Goal: Information Seeking & Learning: Check status

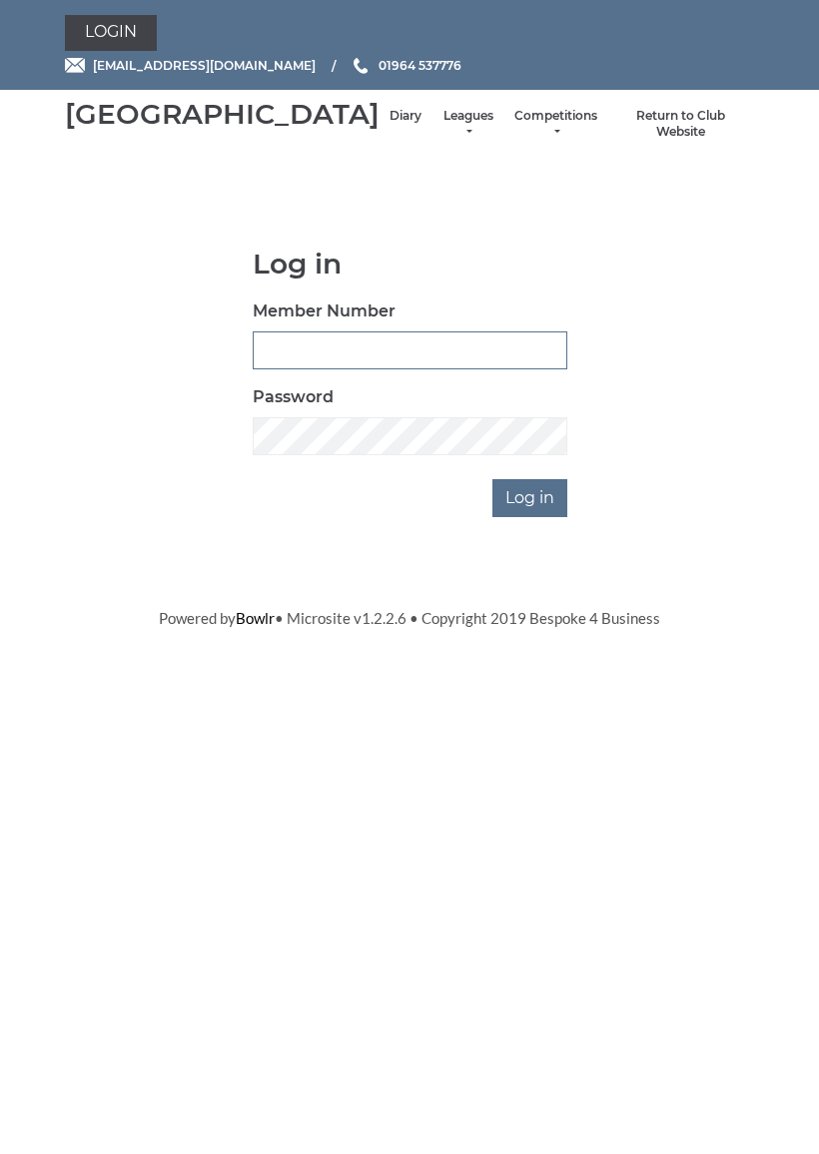
type input "0927"
click at [531, 517] on input "Log in" at bounding box center [529, 498] width 75 height 38
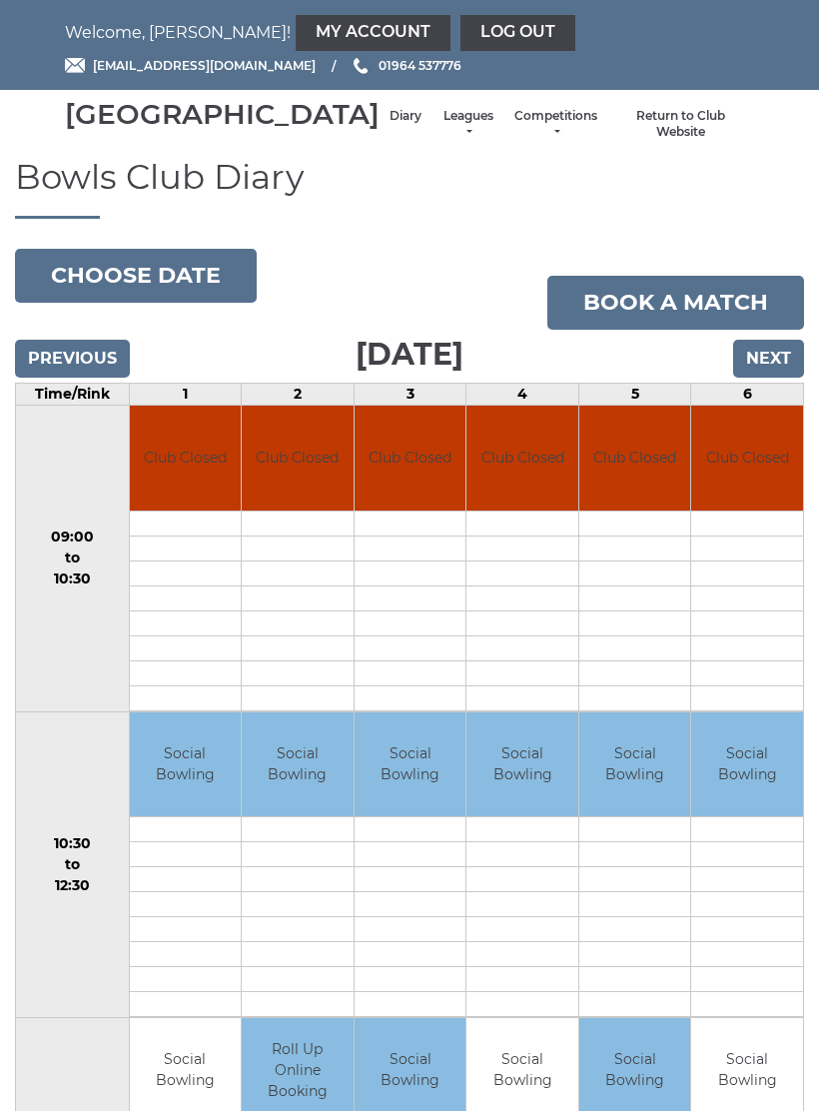
click at [441, 135] on link "Leagues" at bounding box center [467, 124] width 53 height 33
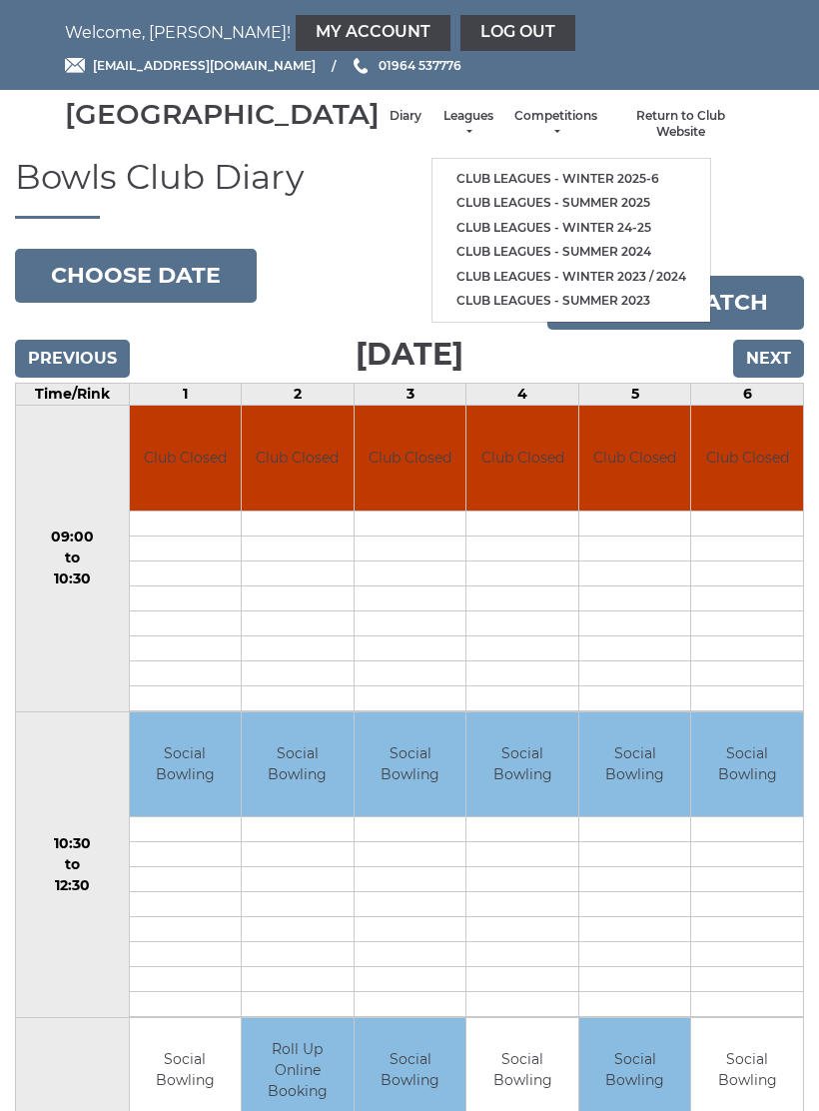
click at [537, 173] on li "Club leagues - Winter 2025-6" at bounding box center [571, 179] width 278 height 25
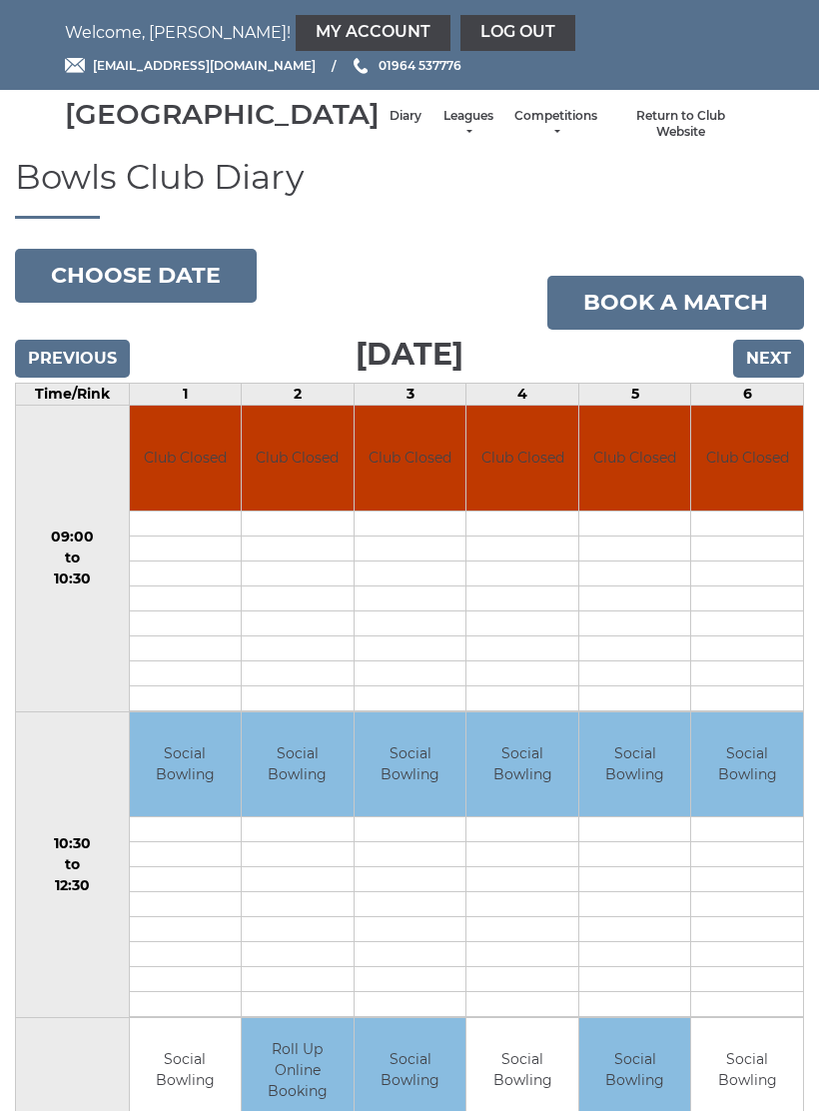
click at [441, 132] on link "Leagues" at bounding box center [467, 124] width 53 height 33
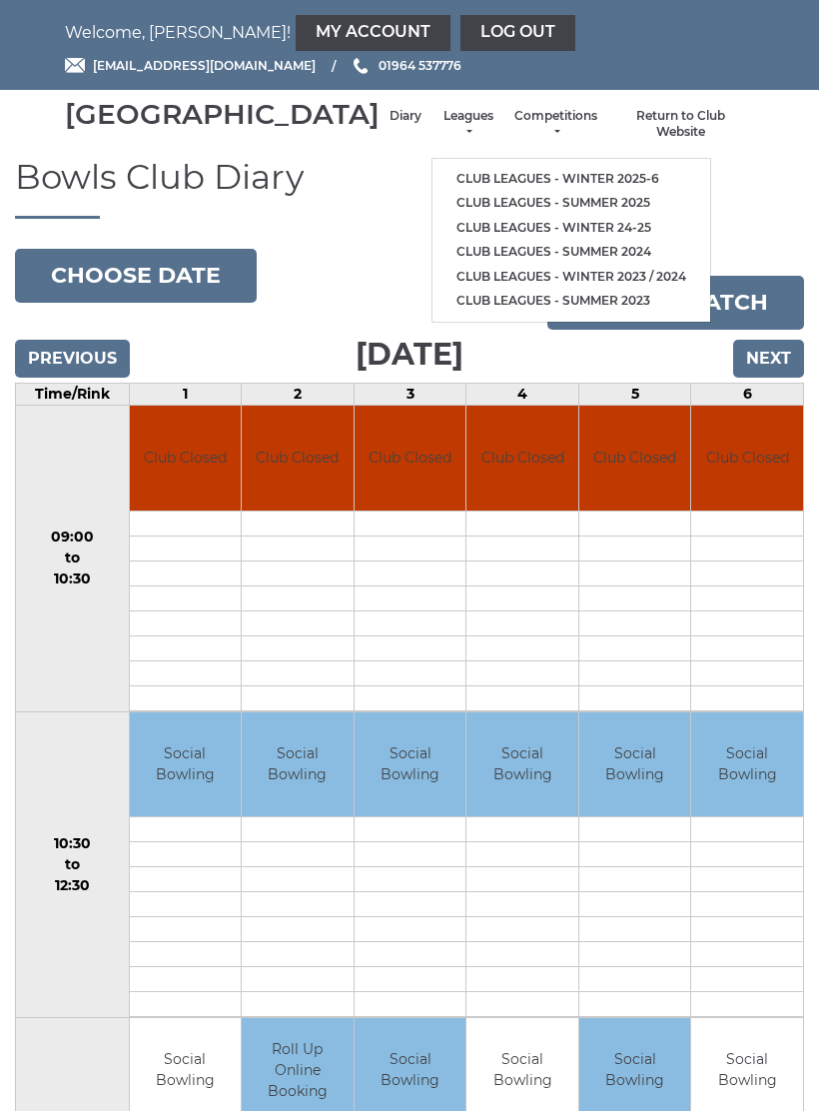
click at [518, 184] on link "Club leagues - Winter 2025-6" at bounding box center [571, 179] width 278 height 25
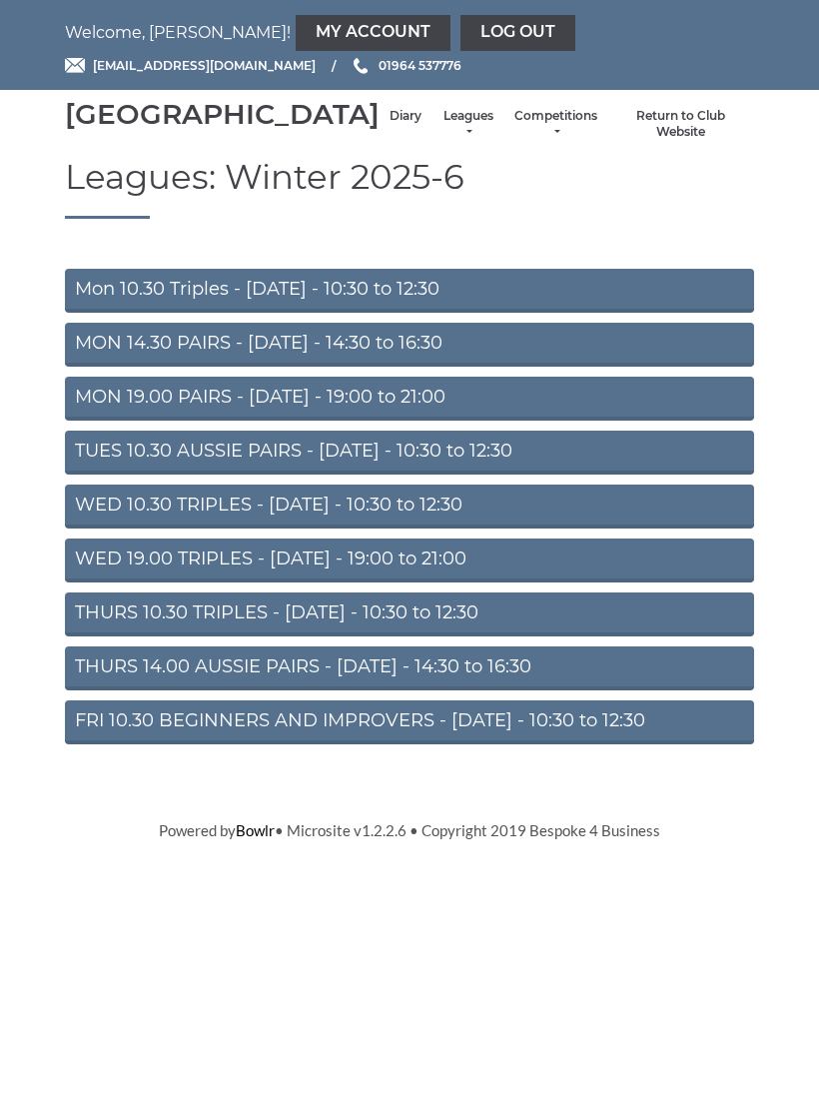
click at [420, 308] on link "Mon 10.30 Triples - Monday - 10:30 to 12:30" at bounding box center [409, 291] width 689 height 44
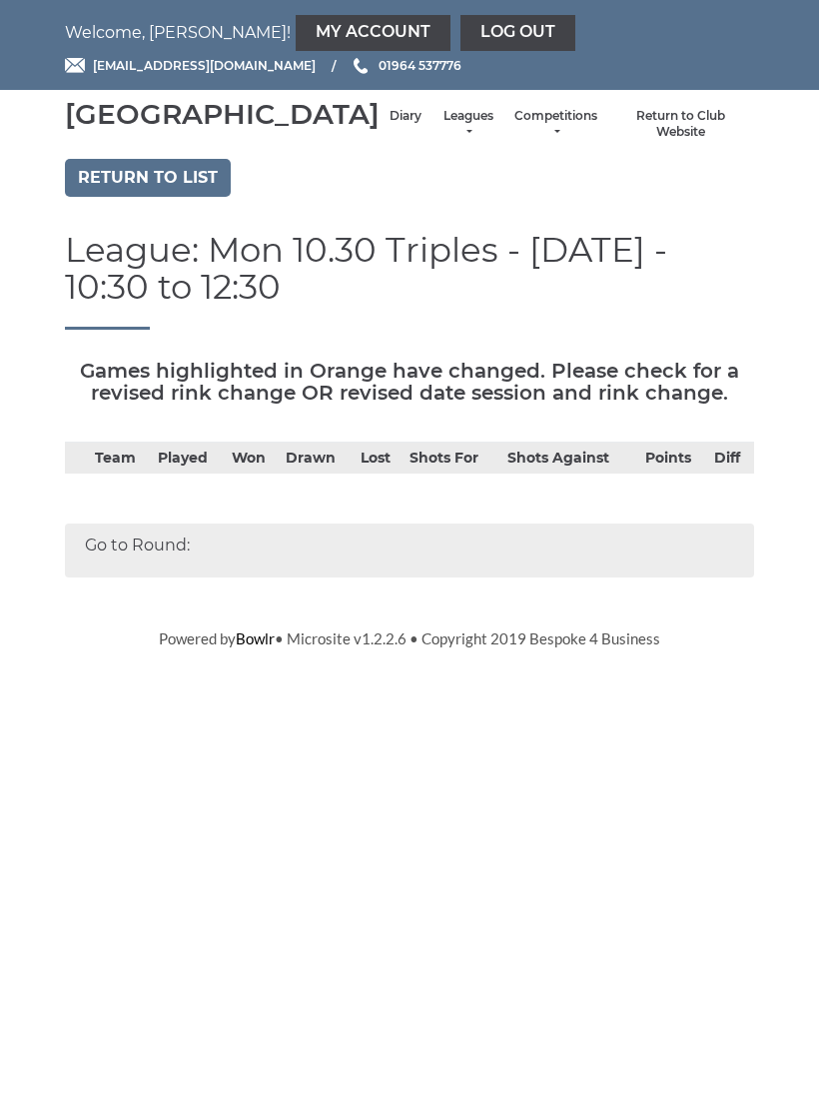
click at [460, 36] on link "Log out" at bounding box center [517, 33] width 115 height 36
